Goal: Task Accomplishment & Management: Complete application form

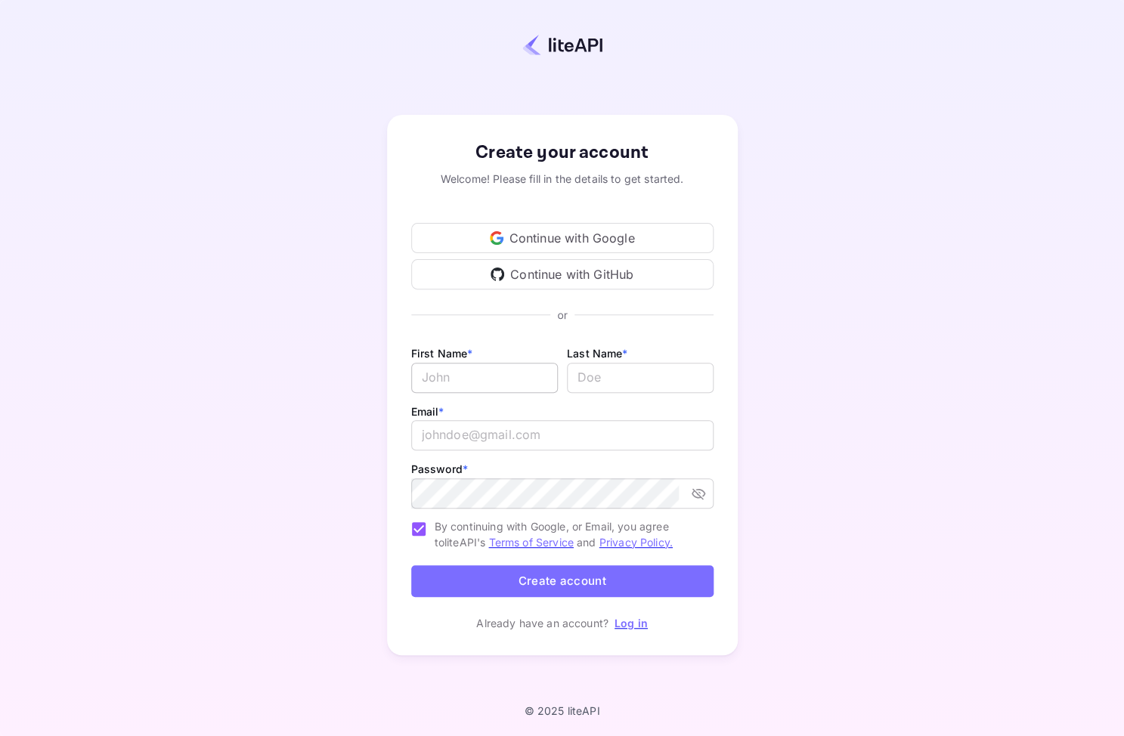
click at [497, 377] on input "Email *" at bounding box center [484, 378] width 147 height 30
type input "[PERSON_NAME]"
click at [638, 369] on input "lastName" at bounding box center [640, 378] width 147 height 30
type input "Mase"
click at [528, 440] on input "email" at bounding box center [562, 435] width 302 height 30
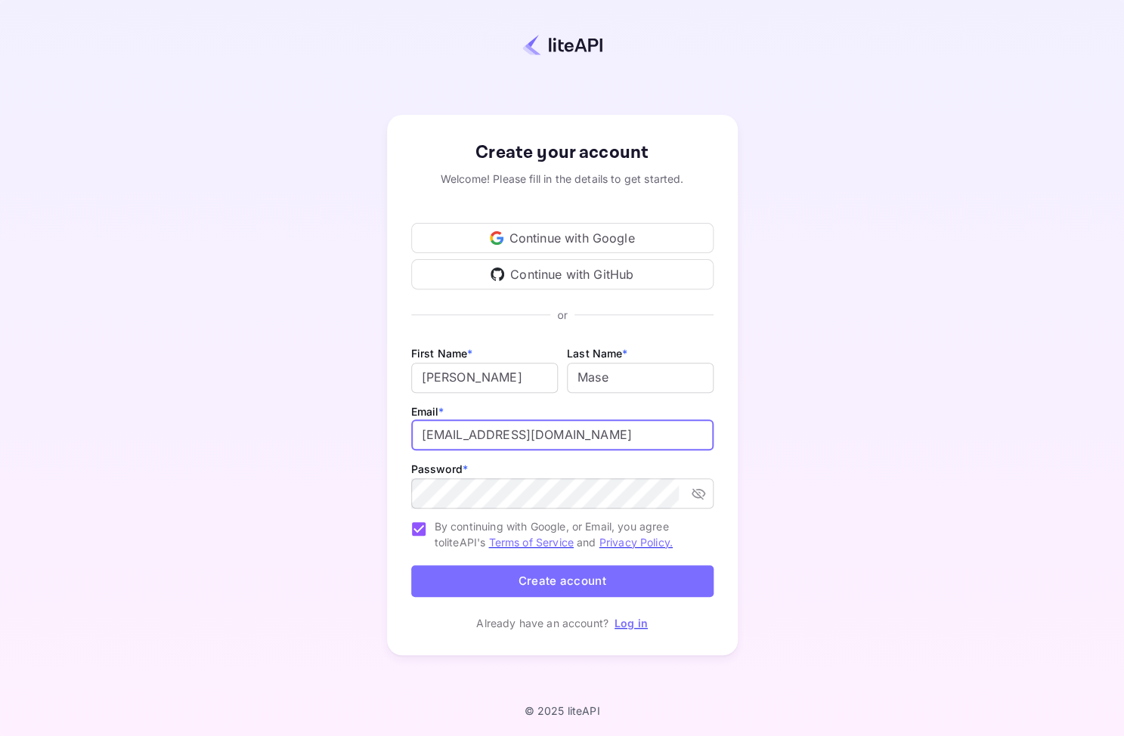
type input "[EMAIL_ADDRESS][DOMAIN_NAME]"
click at [542, 574] on button "Create account" at bounding box center [562, 581] width 302 height 33
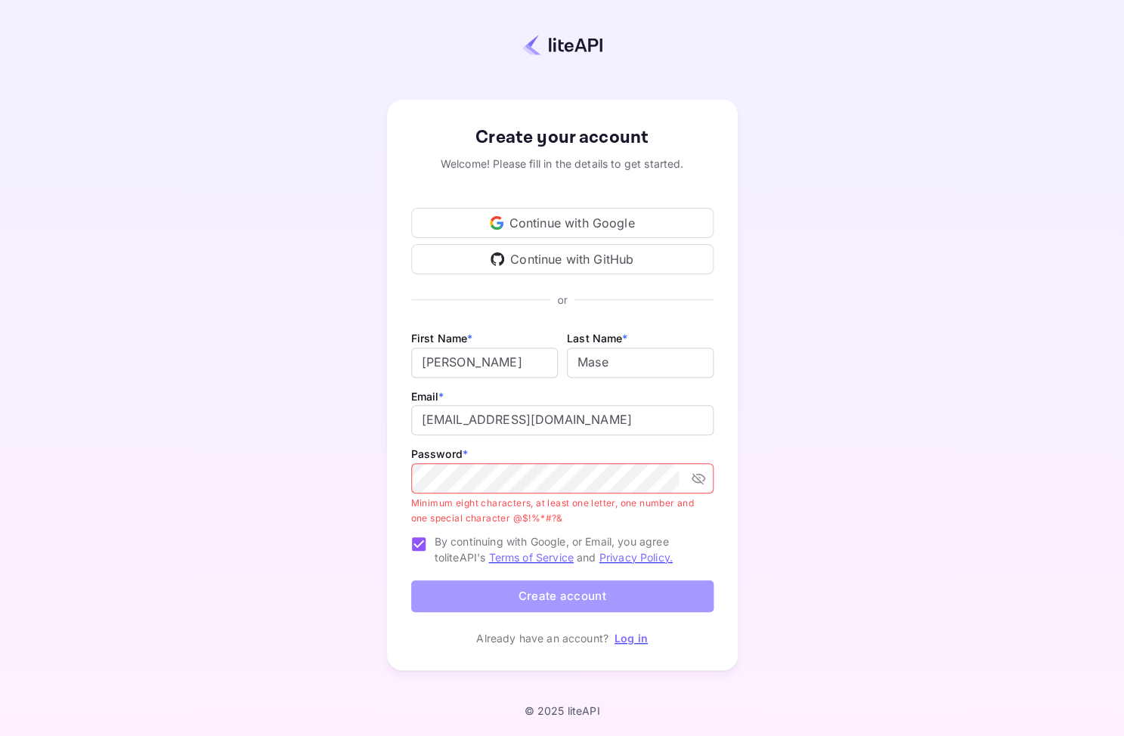
click at [546, 597] on button "Create account" at bounding box center [562, 597] width 302 height 33
click at [517, 592] on button "Create account" at bounding box center [562, 597] width 302 height 33
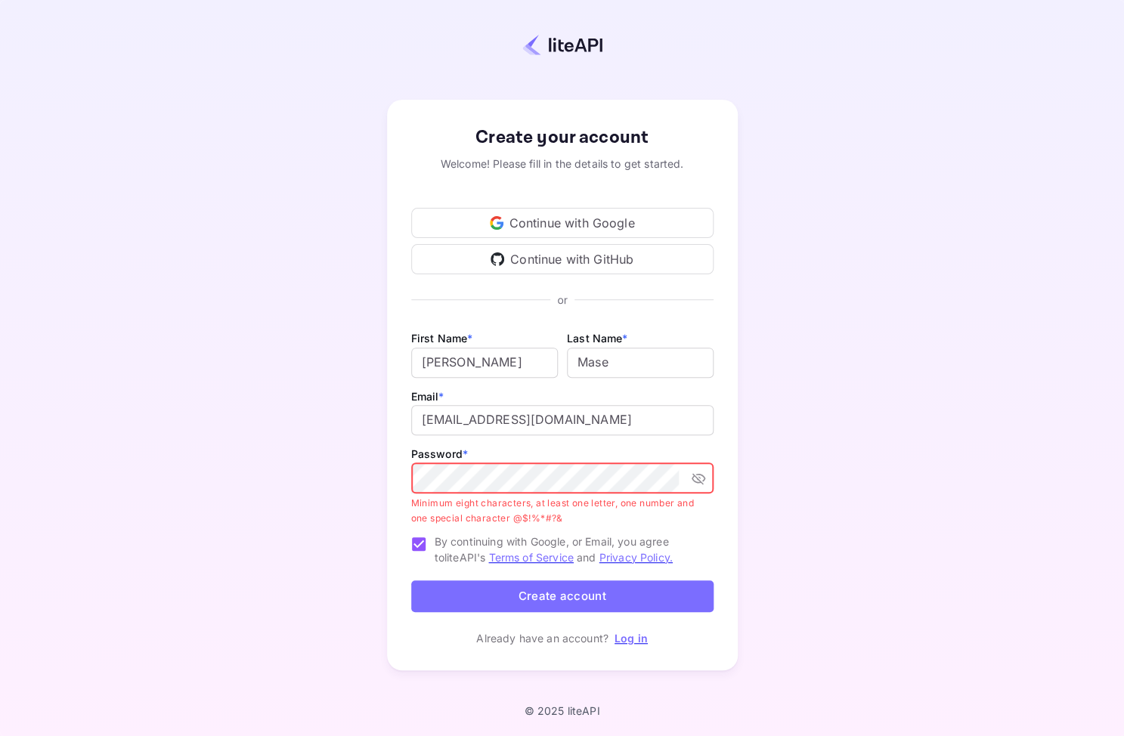
click at [699, 479] on icon "toggle password visibility" at bounding box center [698, 478] width 15 height 15
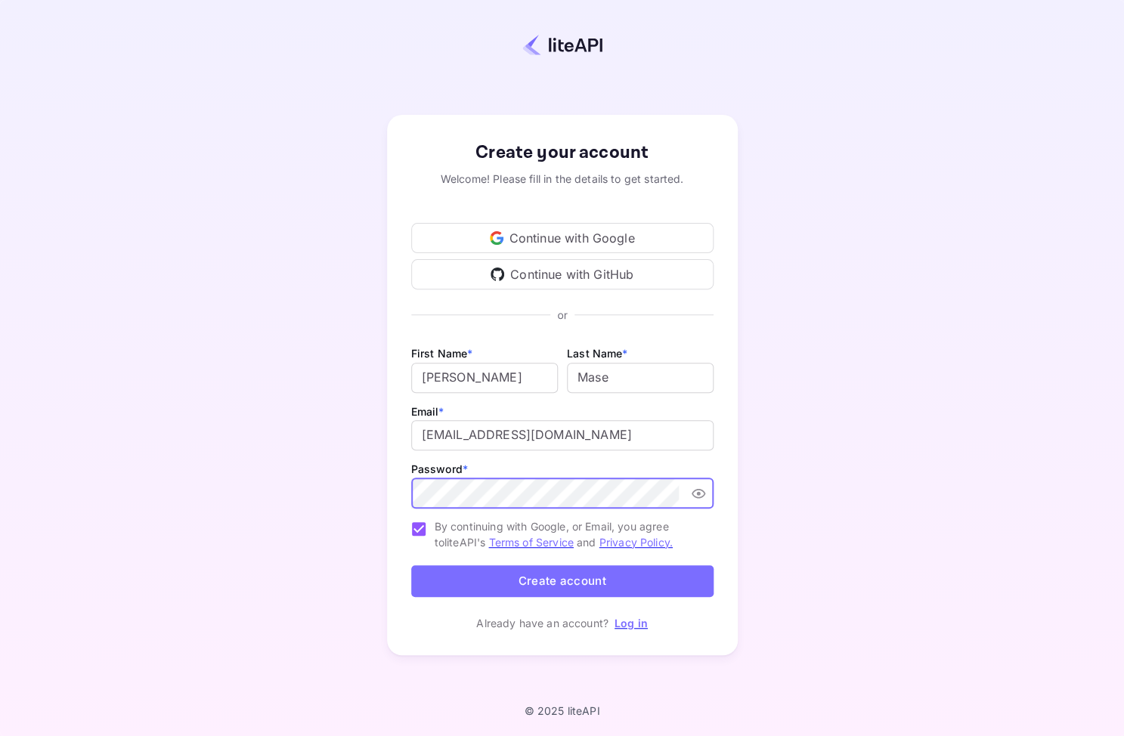
click at [533, 581] on button "Create account" at bounding box center [562, 581] width 302 height 33
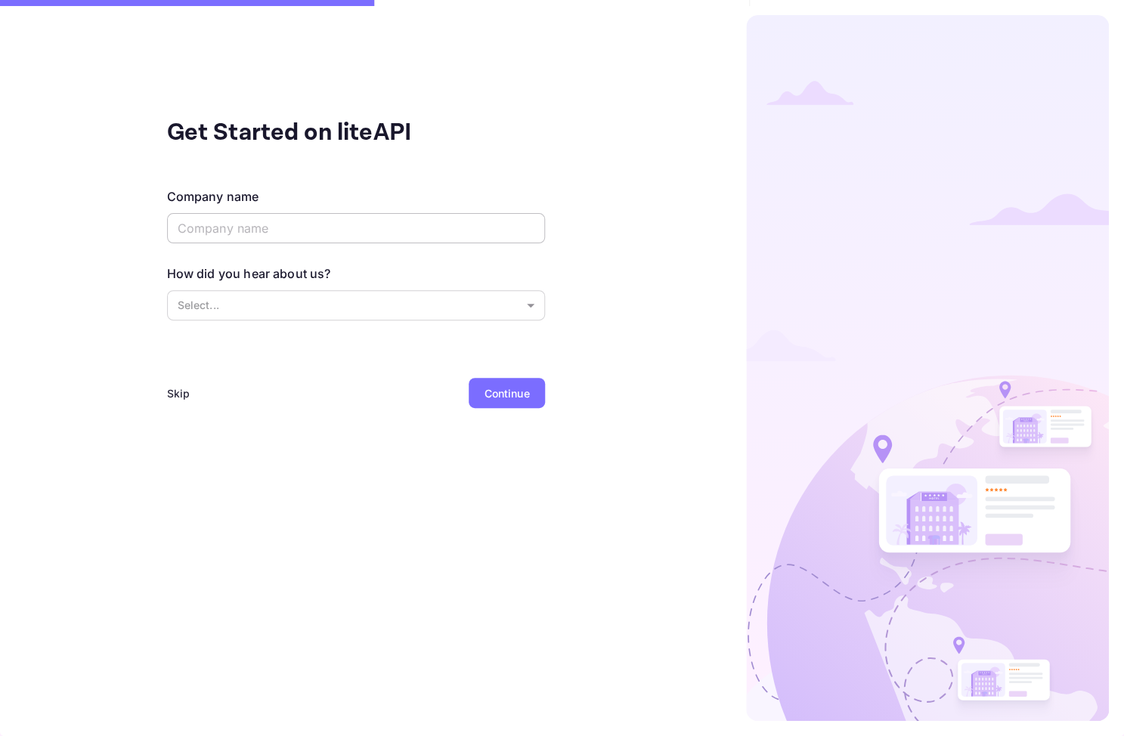
click at [271, 229] on input "text" at bounding box center [356, 228] width 378 height 30
type input "FinanceFree"
click at [252, 296] on body "Get Started on liteAPI Company name FinanceFree ​ How did you hear about us? Se…" at bounding box center [562, 368] width 1124 height 736
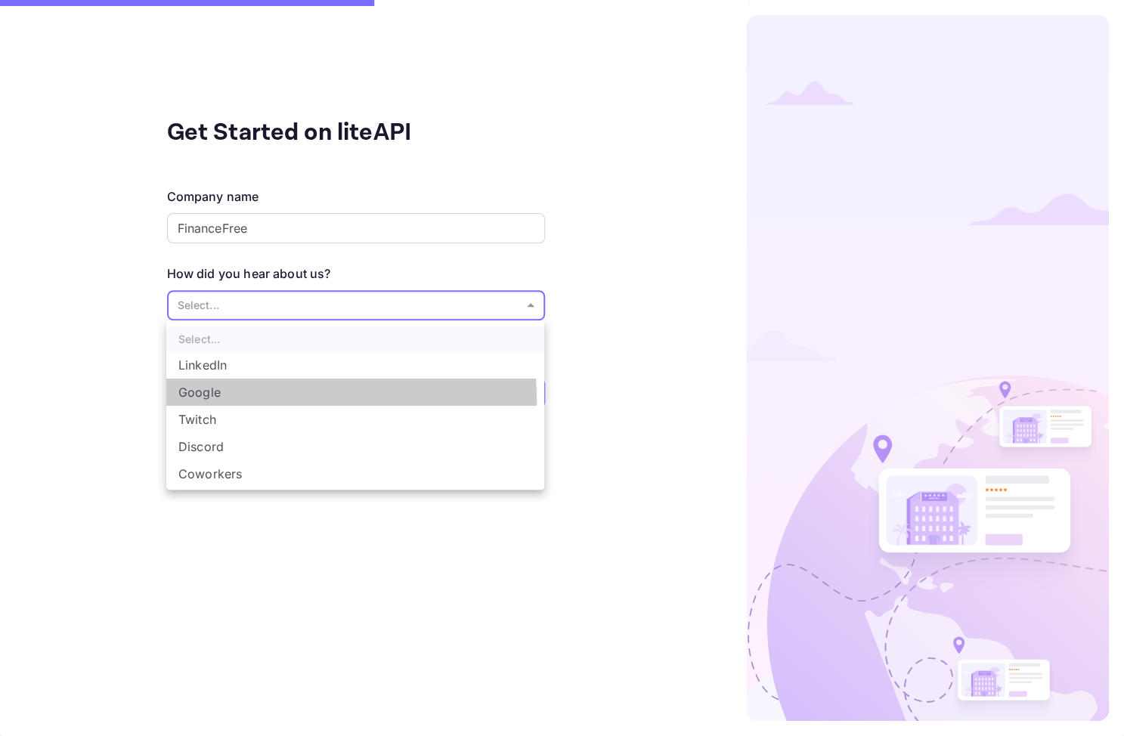
click at [225, 401] on li "Google" at bounding box center [355, 392] width 378 height 27
type input "Google"
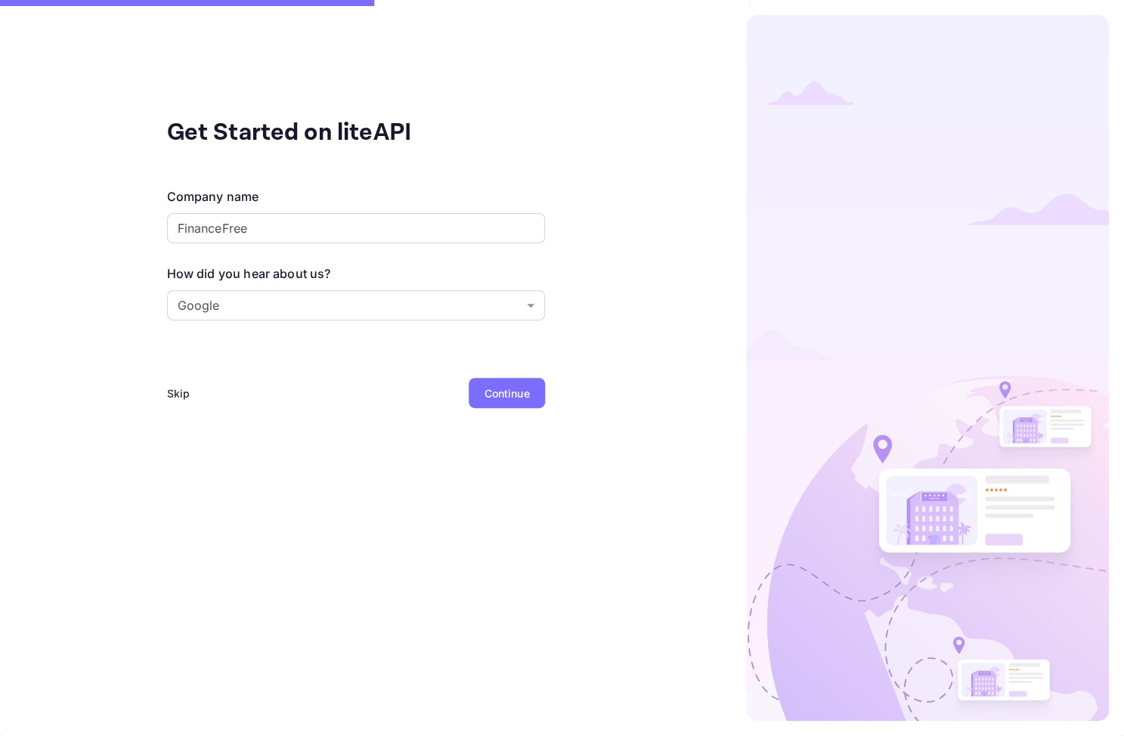
click at [469, 398] on div "Continue" at bounding box center [507, 393] width 76 height 30
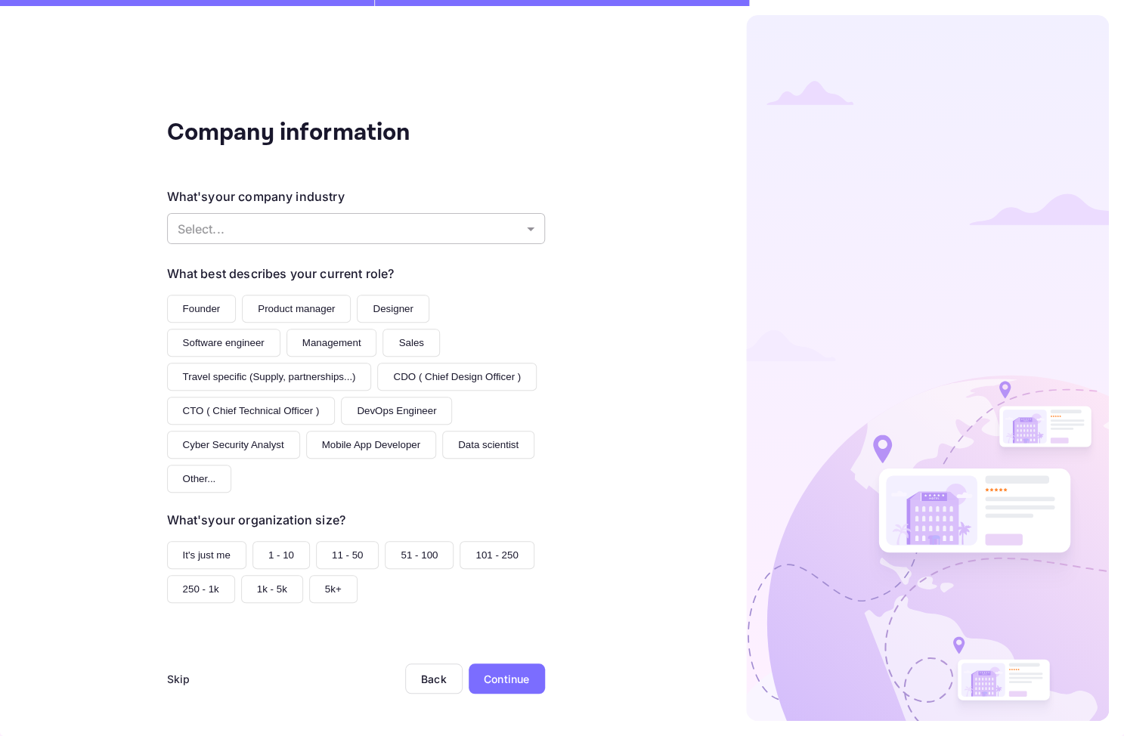
click at [244, 234] on body "Company information What's your company industry Select... ​ What best describe…" at bounding box center [562, 368] width 1124 height 736
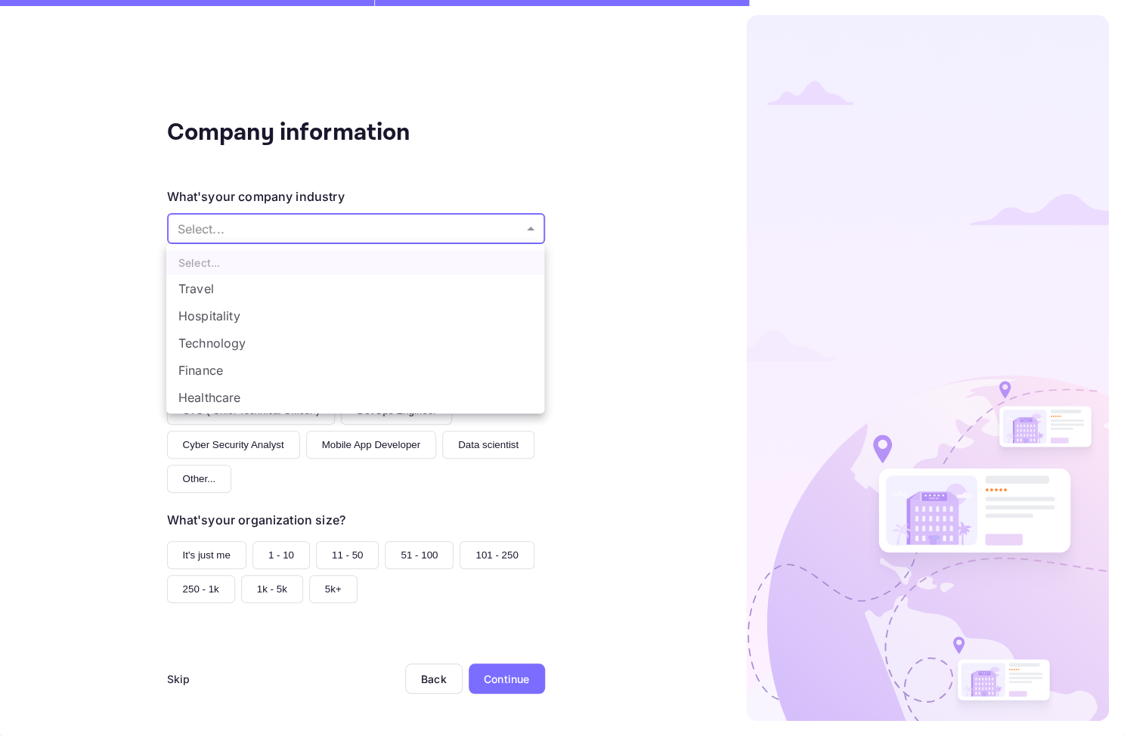
click at [241, 364] on li "Finance" at bounding box center [355, 370] width 378 height 27
type input "Finance"
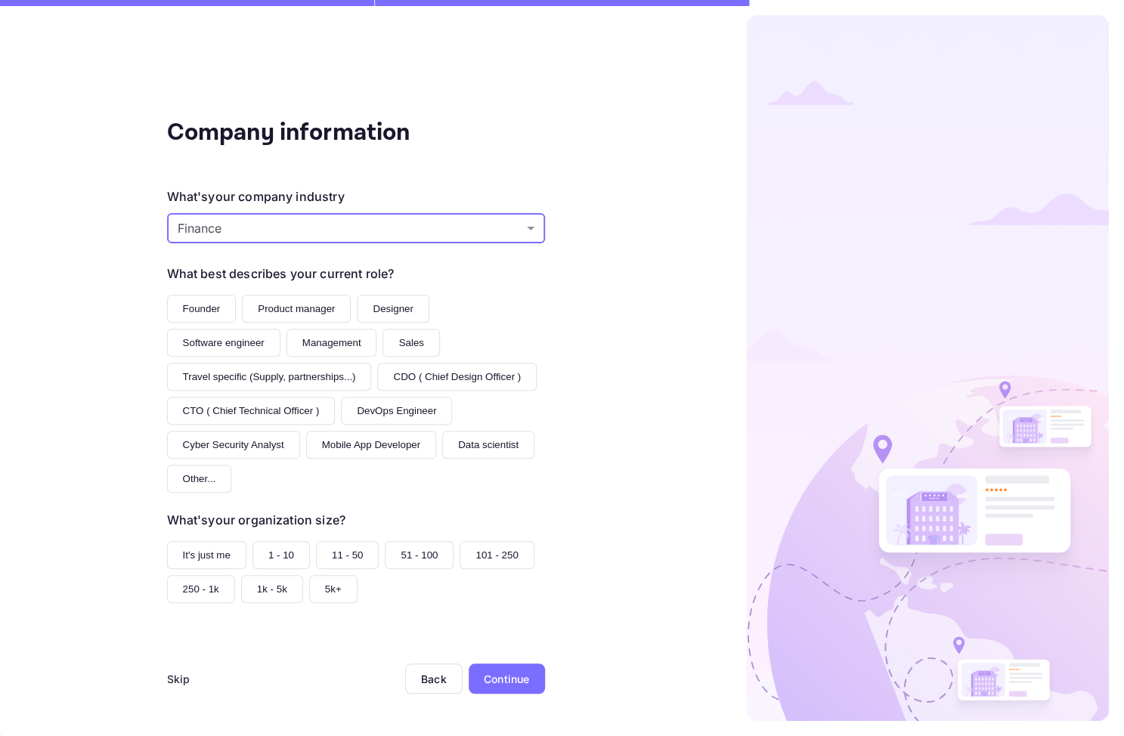
click at [221, 301] on button "Founder" at bounding box center [202, 309] width 70 height 28
click at [218, 568] on button "It's just me" at bounding box center [206, 555] width 79 height 28
click at [513, 687] on div "Continue" at bounding box center [506, 679] width 45 height 16
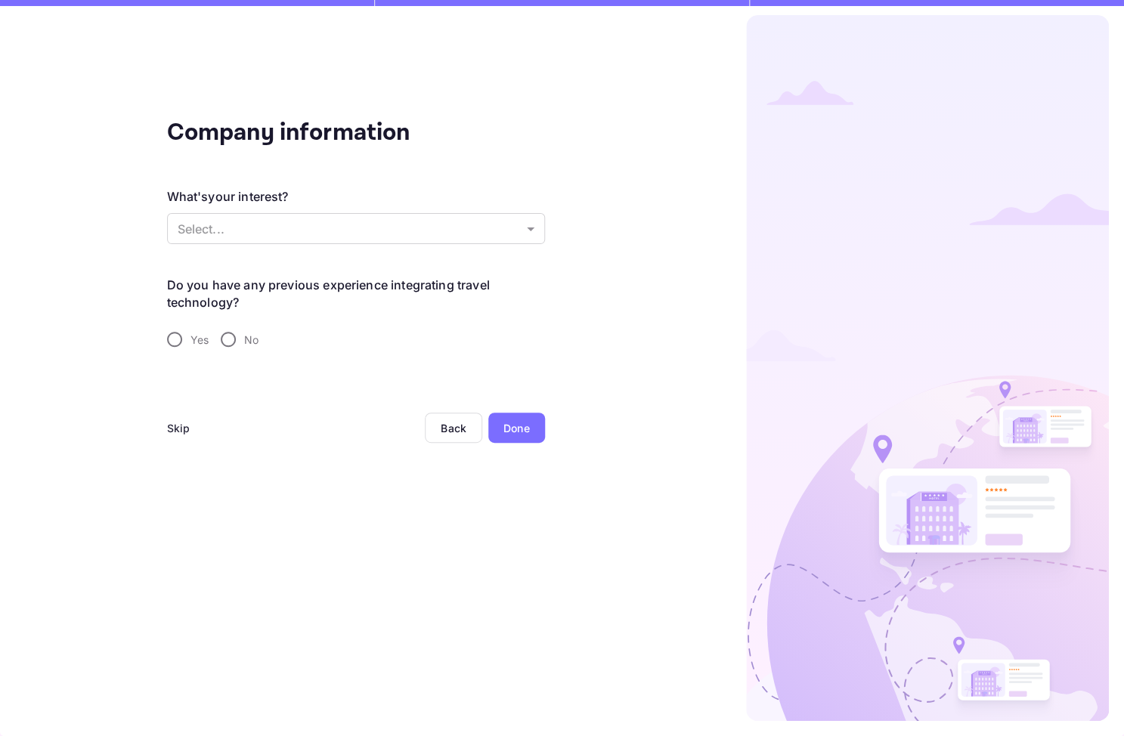
click at [231, 346] on input "No" at bounding box center [228, 340] width 32 height 32
radio input "true"
click at [249, 239] on body "Company information What's your interest? Select... ​ Do you have any previous …" at bounding box center [562, 368] width 1124 height 736
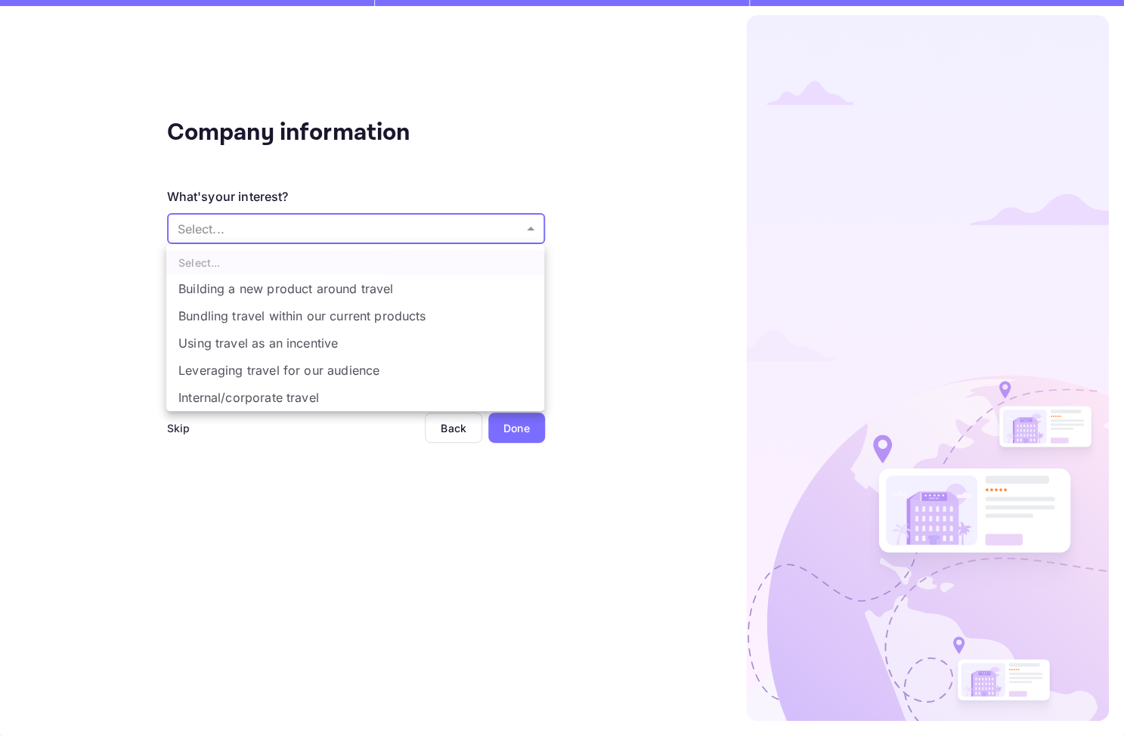
click at [334, 318] on li "Bundling travel within our current products" at bounding box center [355, 315] width 378 height 27
type input "Bundling travel within our current products"
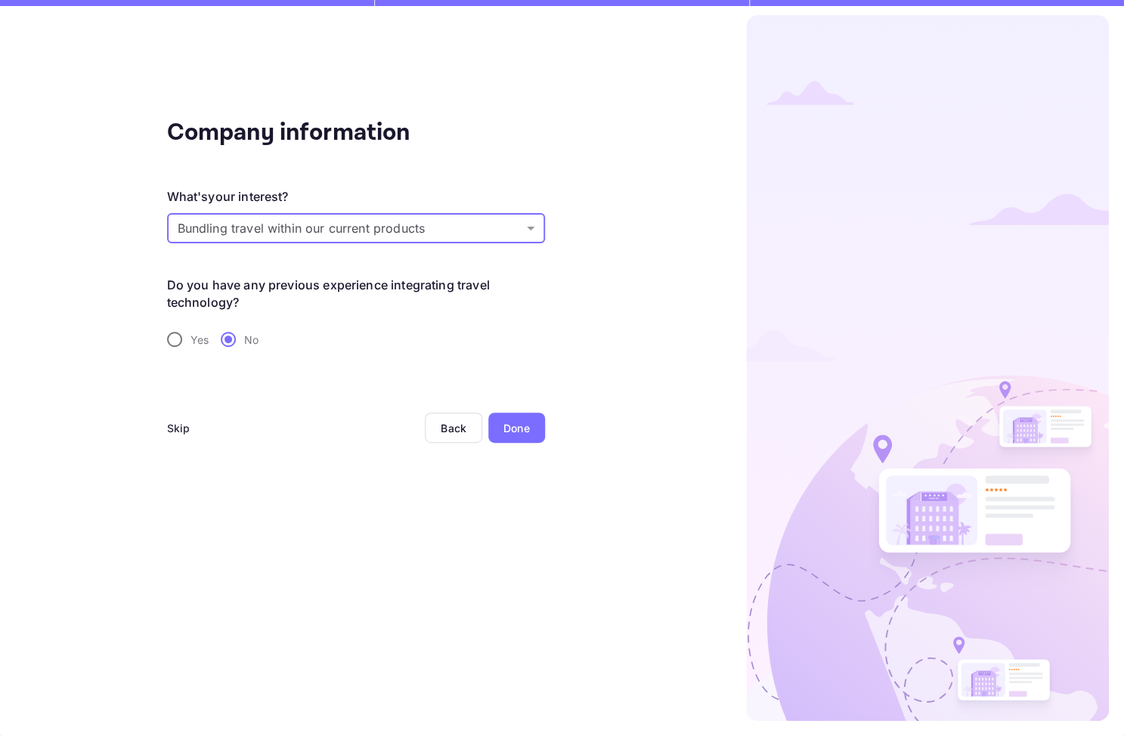
click at [515, 432] on div "Done" at bounding box center [516, 428] width 26 height 16
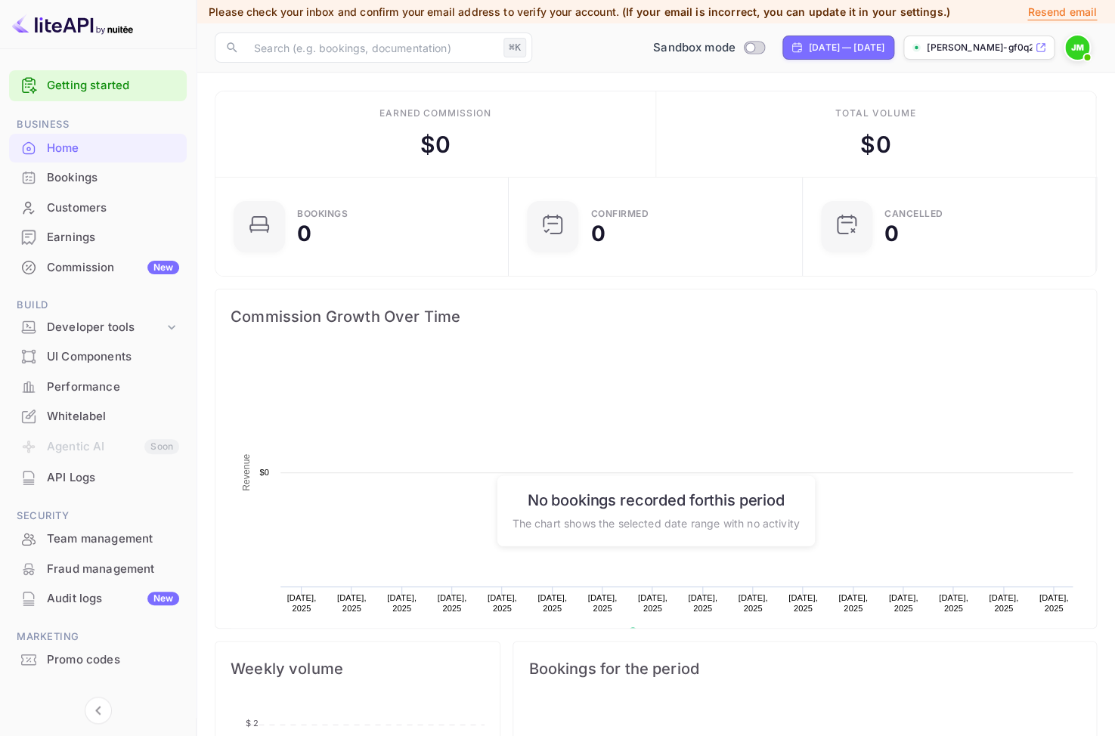
scroll to position [237, 275]
